Goal: Navigation & Orientation: Find specific page/section

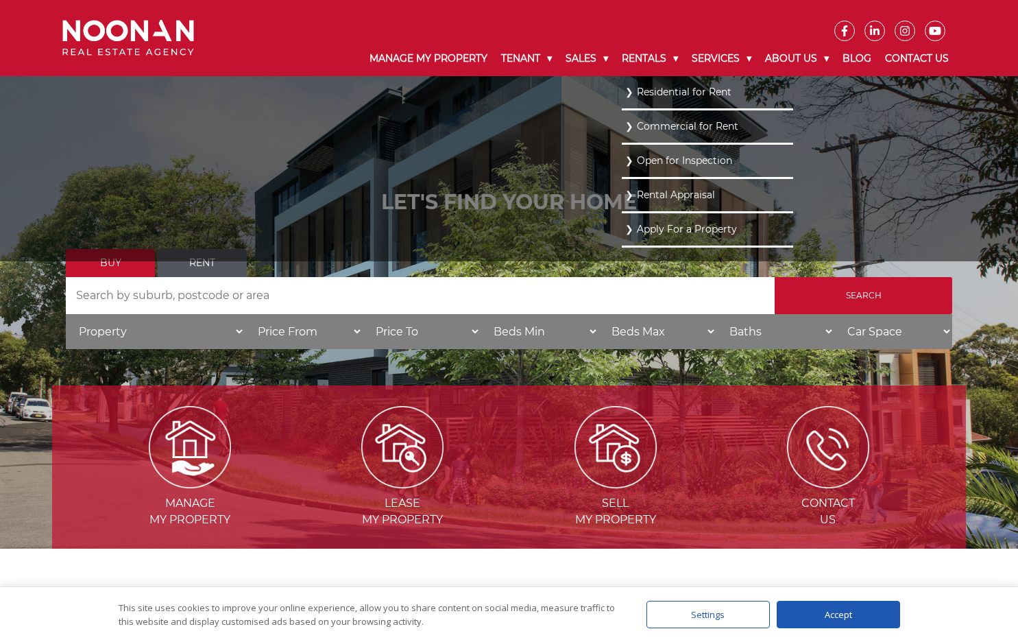
click at [638, 102] on li "Residential for Rent" at bounding box center [707, 93] width 171 height 34
click at [639, 96] on link "Residential for Rent" at bounding box center [707, 92] width 165 height 19
